Goal: Find specific page/section: Find specific page/section

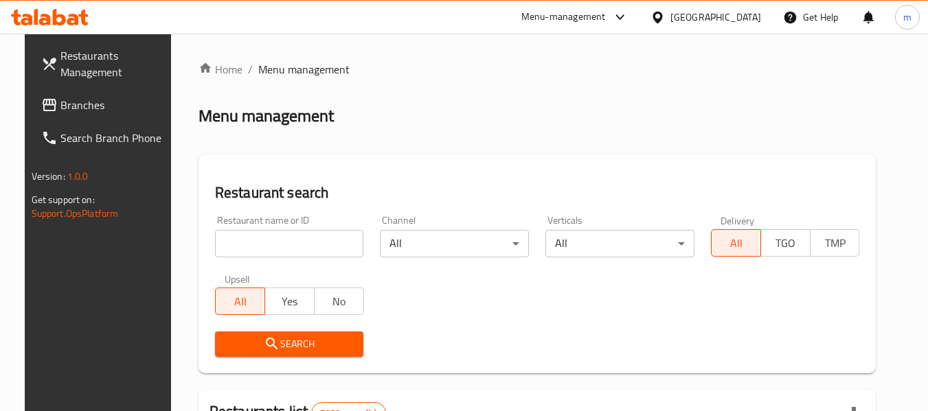
click at [745, 15] on div "[GEOGRAPHIC_DATA]" at bounding box center [715, 17] width 91 height 15
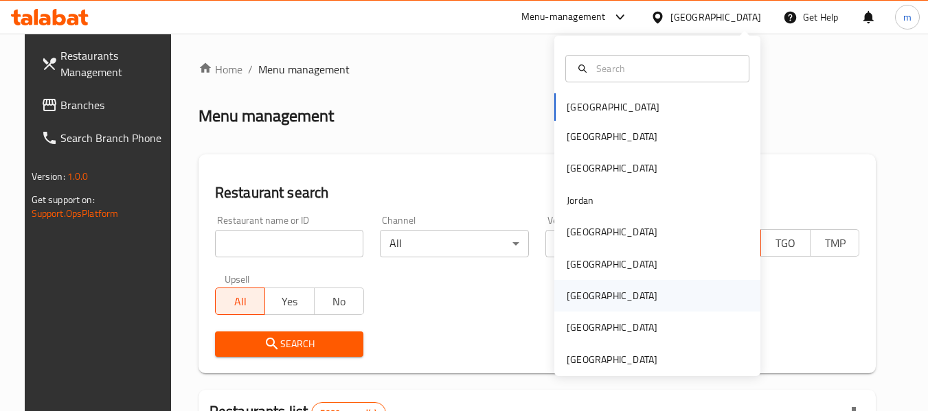
click at [619, 286] on div "[GEOGRAPHIC_DATA]" at bounding box center [657, 296] width 206 height 32
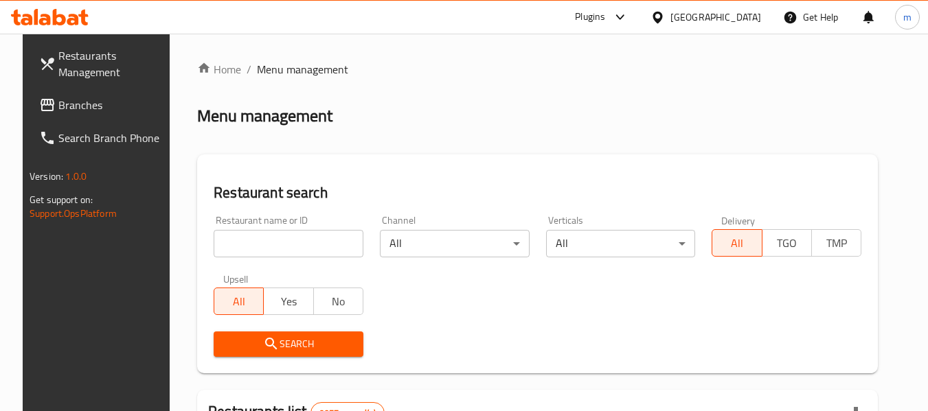
click at [221, 241] on input "search" at bounding box center [289, 243] width 150 height 27
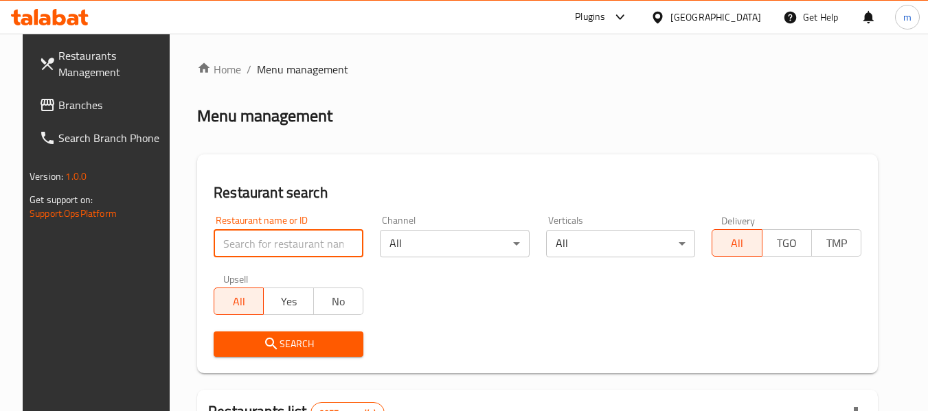
paste input "762543"
type input "762543"
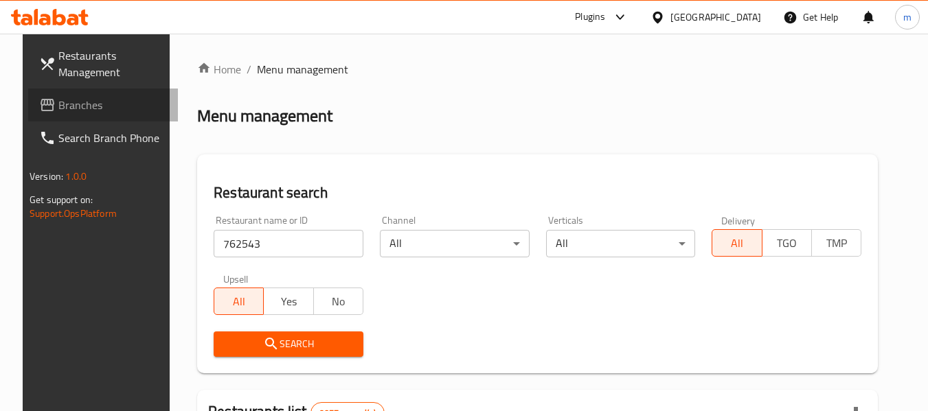
click at [58, 97] on span "Branches" at bounding box center [112, 105] width 109 height 16
